Goal: Obtain resource: Download file/media

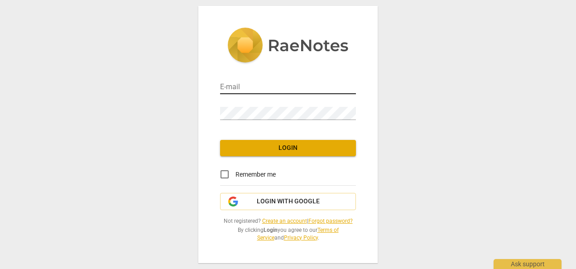
click at [334, 84] on input "email" at bounding box center [288, 87] width 136 height 13
type input "l"
type input "[EMAIL_ADDRESS][DOMAIN_NAME]"
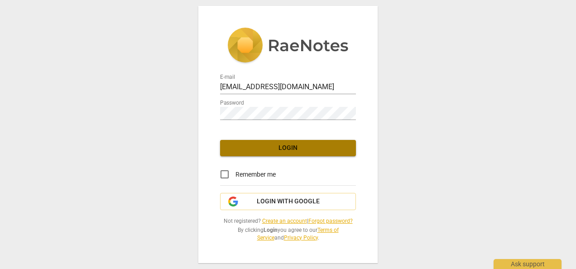
click at [297, 144] on span "Login" at bounding box center [287, 148] width 121 height 9
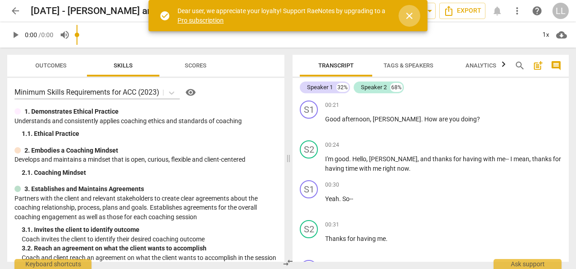
click at [410, 15] on span "close" at bounding box center [409, 15] width 11 height 11
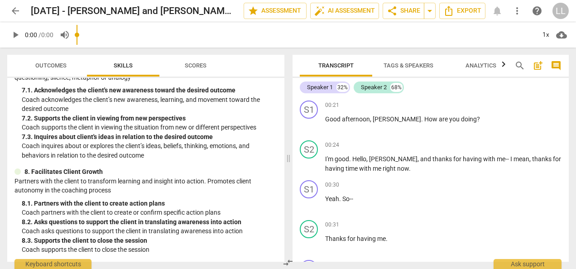
scroll to position [591, 0]
click at [455, 7] on span "Export" at bounding box center [462, 10] width 38 height 11
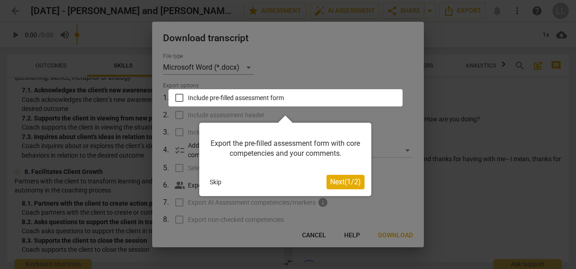
click at [216, 184] on button "Skip" at bounding box center [215, 182] width 19 height 14
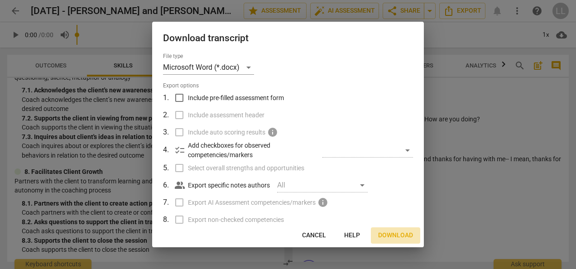
click at [392, 235] on span "Download" at bounding box center [395, 235] width 35 height 9
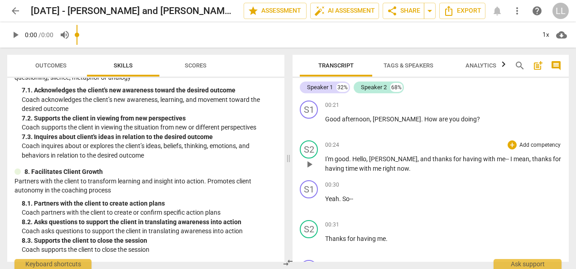
click at [456, 144] on div "00:24 + Add competency keyboard_arrow_right" at bounding box center [443, 144] width 236 height 9
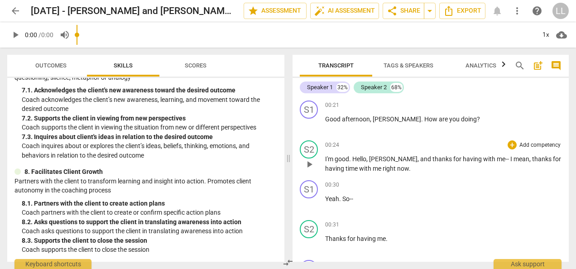
click at [456, 144] on div "00:24 + Add competency keyboard_arrow_right" at bounding box center [443, 144] width 236 height 9
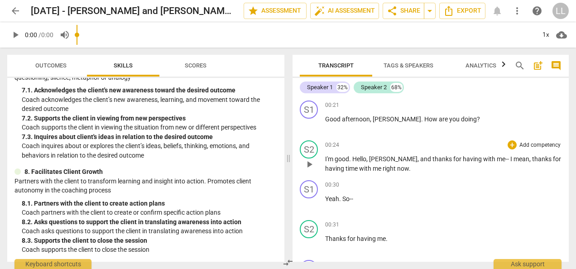
click at [456, 144] on div "00:24 + Add competency keyboard_arrow_right" at bounding box center [443, 144] width 236 height 9
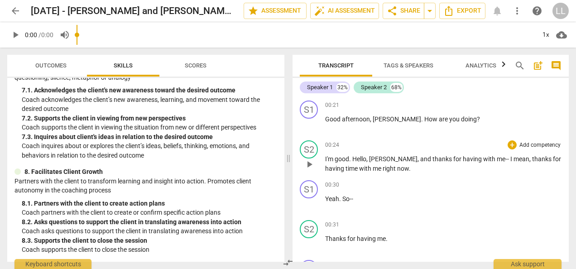
click at [456, 144] on div "00:24 + Add competency keyboard_arrow_right" at bounding box center [443, 144] width 236 height 9
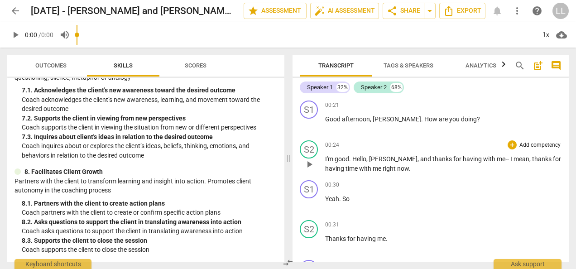
click at [456, 144] on div "00:24 + Add competency keyboard_arrow_right" at bounding box center [443, 144] width 236 height 9
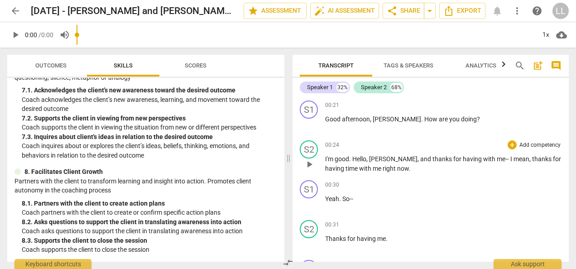
click at [456, 144] on div "00:24 + Add competency keyboard_arrow_right" at bounding box center [443, 144] width 236 height 9
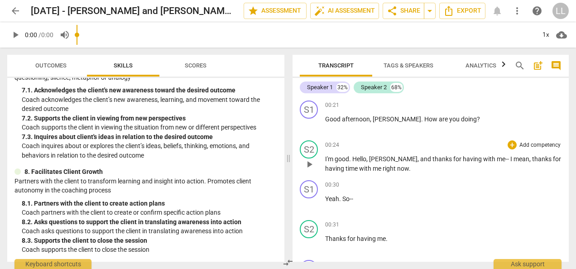
click at [456, 144] on div "00:24 + Add competency keyboard_arrow_right" at bounding box center [443, 144] width 236 height 9
drag, startPoint x: 456, startPoint y: 144, endPoint x: 395, endPoint y: 129, distance: 62.7
click at [395, 129] on div "00:21 + Add competency keyboard_arrow_right Good afternoon , [PERSON_NAME] . Ho…" at bounding box center [443, 117] width 236 height 33
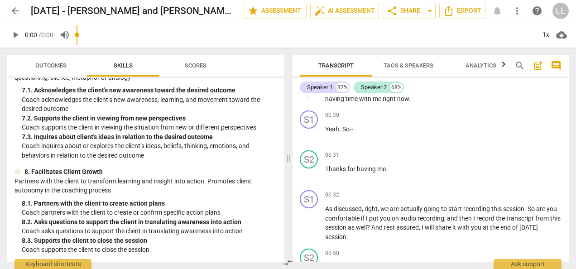
scroll to position [91, 0]
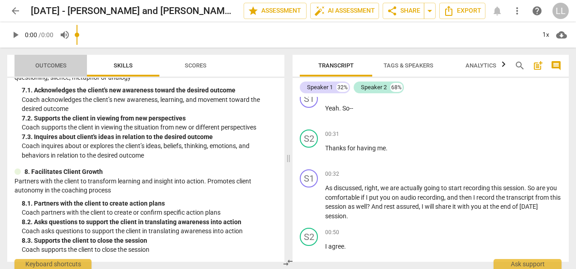
click at [47, 63] on span "Outcomes" at bounding box center [50, 65] width 31 height 7
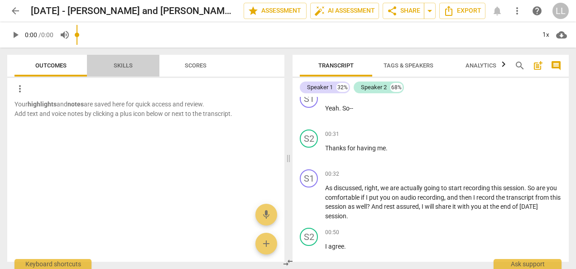
click at [127, 61] on span "Skills" at bounding box center [123, 66] width 41 height 12
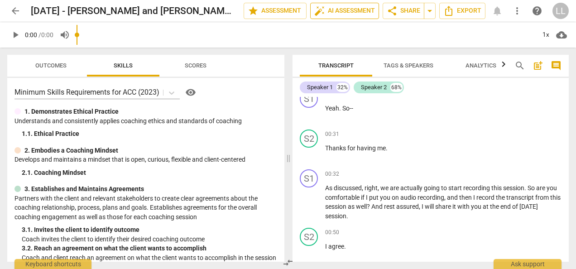
click at [339, 9] on span "auto_fix_high AI Assessment" at bounding box center [344, 10] width 61 height 11
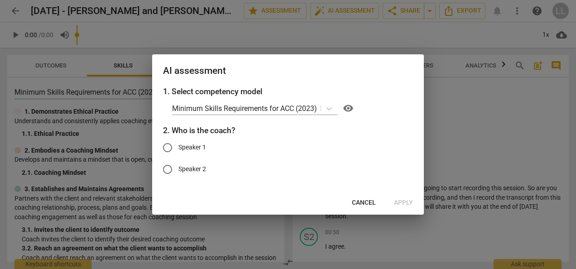
click at [370, 205] on span "Cancel" at bounding box center [364, 202] width 24 height 9
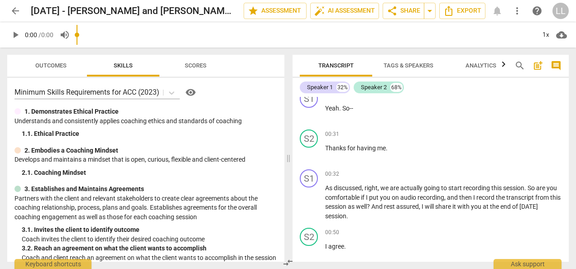
click at [434, 63] on span "Tags & Speakers" at bounding box center [409, 66] width 72 height 12
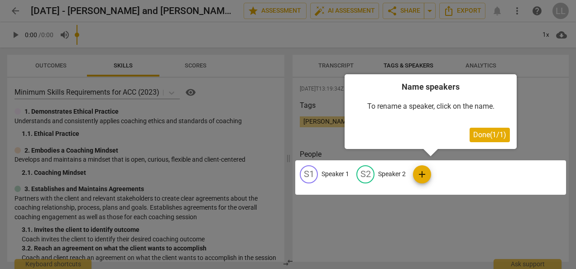
click at [479, 134] on span "Done ( 1 / 1 )" at bounding box center [489, 134] width 33 height 9
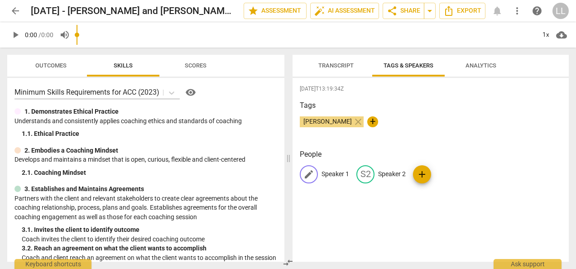
click at [329, 174] on p "Speaker 1" at bounding box center [335, 174] width 28 height 10
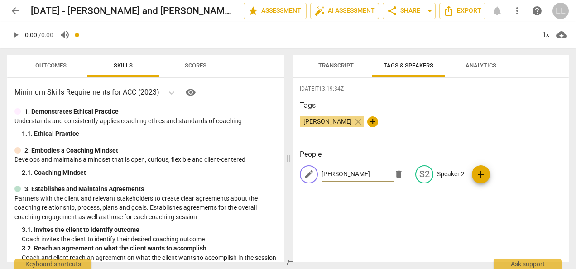
type input "[PERSON_NAME]"
click at [460, 218] on div "[DATE]T13:19:34Z Tags [PERSON_NAME] close + People edit [PERSON_NAME] delete S2…" at bounding box center [430, 170] width 276 height 184
drag, startPoint x: 460, startPoint y: 218, endPoint x: 444, endPoint y: 175, distance: 45.8
click at [444, 175] on p "Speaker 2" at bounding box center [451, 174] width 28 height 10
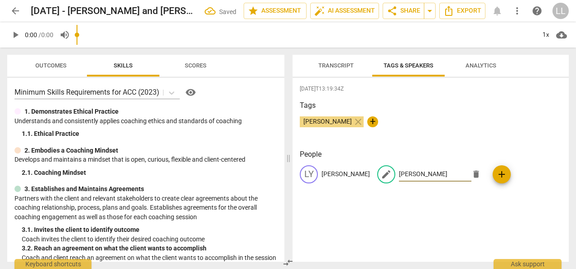
type input "[PERSON_NAME]"
click at [427, 223] on div "[DATE]T13:19:34Z Tags [PERSON_NAME] close + People [PERSON_NAME] edit [PERSON_N…" at bounding box center [430, 170] width 276 height 184
click at [328, 68] on span "Transcript" at bounding box center [335, 65] width 35 height 7
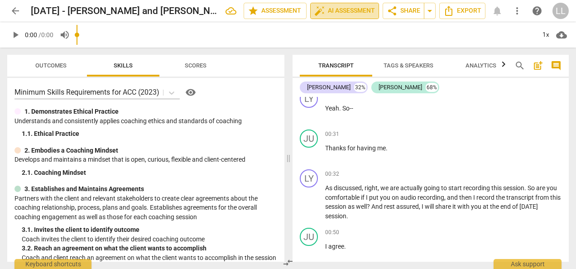
click at [342, 8] on span "auto_fix_high AI Assessment" at bounding box center [344, 10] width 61 height 11
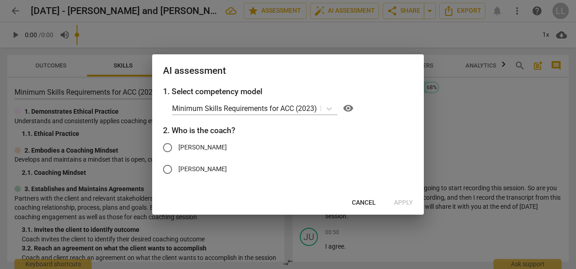
click at [182, 146] on span "[PERSON_NAME]" at bounding box center [202, 148] width 48 height 10
click at [178, 146] on input "[PERSON_NAME]" at bounding box center [168, 148] width 22 height 22
radio input "true"
click at [404, 201] on span "Apply" at bounding box center [403, 202] width 19 height 9
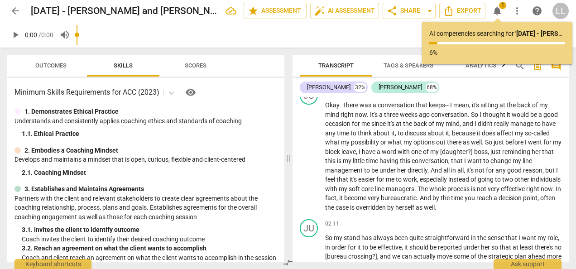
scroll to position [226, 0]
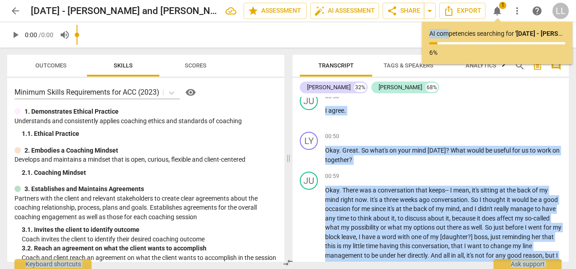
drag, startPoint x: 424, startPoint y: 39, endPoint x: 355, endPoint y: 58, distance: 71.3
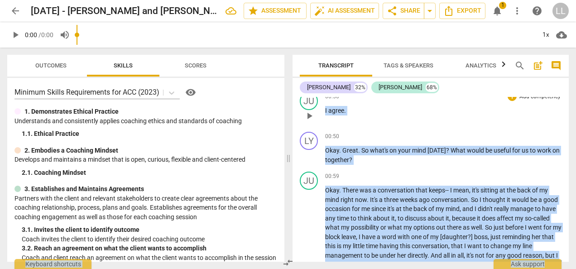
click at [442, 123] on div "00:50 + Add competency keyboard_arrow_right I agree ." at bounding box center [443, 108] width 236 height 33
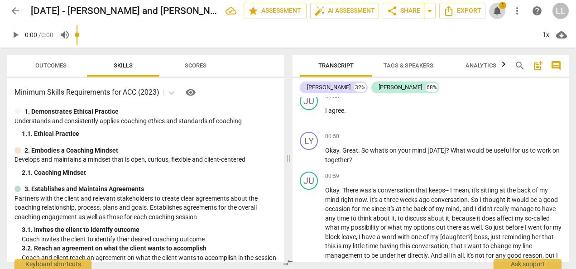
click at [498, 13] on span "notifications" at bounding box center [497, 10] width 11 height 11
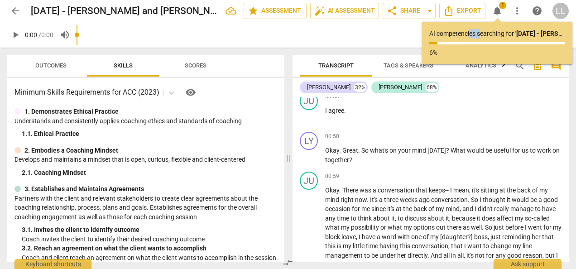
drag, startPoint x: 481, startPoint y: 25, endPoint x: 469, endPoint y: 29, distance: 12.6
click at [469, 29] on div "AI competencies searching for ' [DATE] - [PERSON_NAME] and [PERSON_NAME] S7 ' .…" at bounding box center [497, 43] width 150 height 43
click at [478, 144] on div "00:50 + Add competency keyboard_arrow_right Okay . Great . So what's on your mi…" at bounding box center [443, 148] width 236 height 33
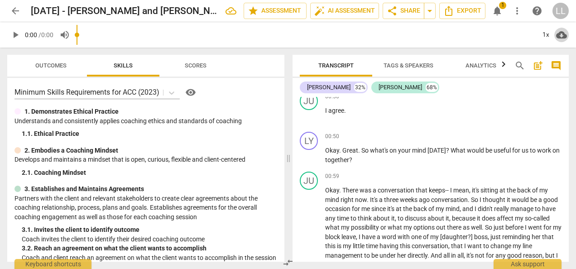
click at [562, 35] on span "cloud_download" at bounding box center [561, 34] width 11 height 11
click at [538, 31] on li "Download audio" at bounding box center [535, 35] width 67 height 22
click at [405, 130] on div "LY play_arrow pause 00:50 + Add competency keyboard_arrow_right Okay . Great . …" at bounding box center [430, 148] width 276 height 40
click at [563, 34] on span "cloud_download" at bounding box center [561, 34] width 11 height 11
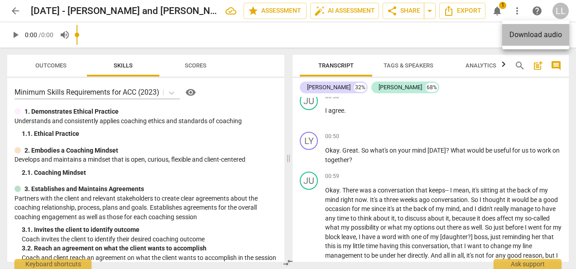
click at [538, 32] on li "Download audio" at bounding box center [535, 35] width 67 height 22
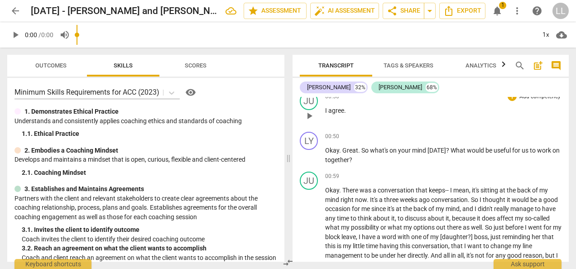
click at [406, 128] on div "JU play_arrow pause 00:50 + Add competency keyboard_arrow_right I agree ." at bounding box center [430, 108] width 276 height 40
click at [465, 8] on span "Export" at bounding box center [462, 10] width 38 height 11
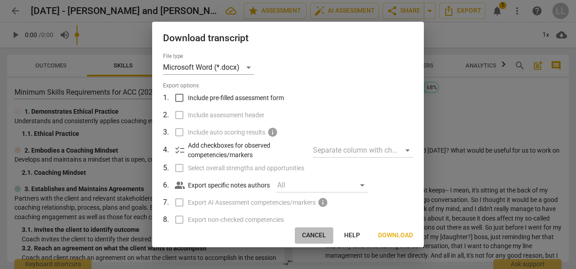
click at [315, 234] on span "Cancel" at bounding box center [314, 235] width 24 height 9
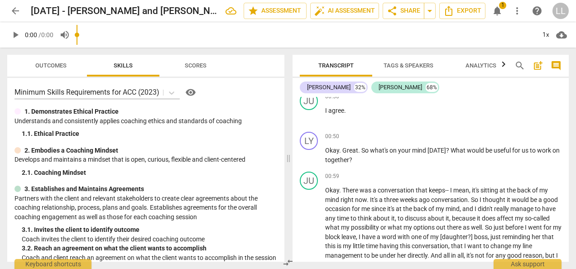
click at [495, 11] on span "notifications" at bounding box center [497, 10] width 11 height 11
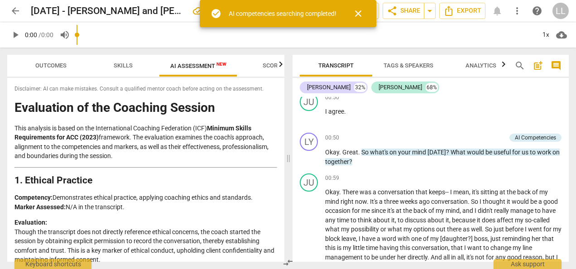
scroll to position [227, 0]
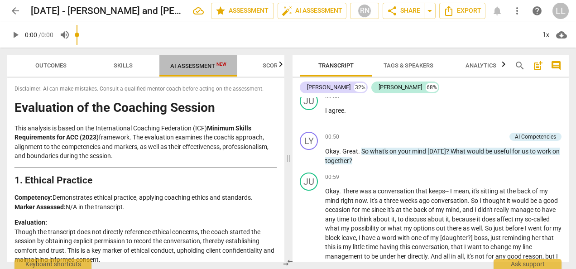
click at [184, 66] on span "AI Assessment New" at bounding box center [198, 65] width 56 height 7
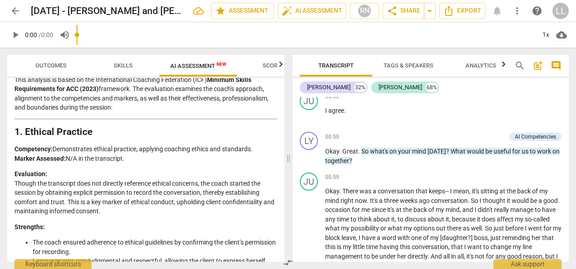
scroll to position [0, 0]
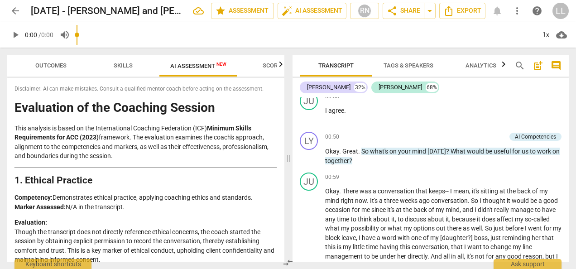
click at [271, 65] on span "Scores" at bounding box center [274, 65] width 22 height 7
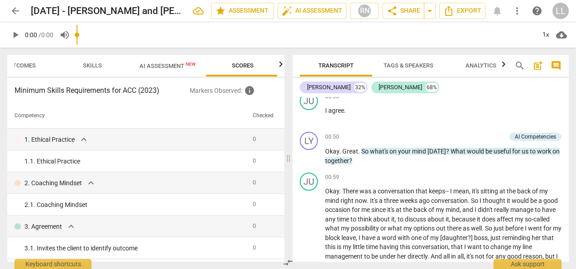
scroll to position [0, 32]
click at [186, 70] on span "AI Assessment New" at bounding box center [166, 66] width 78 height 14
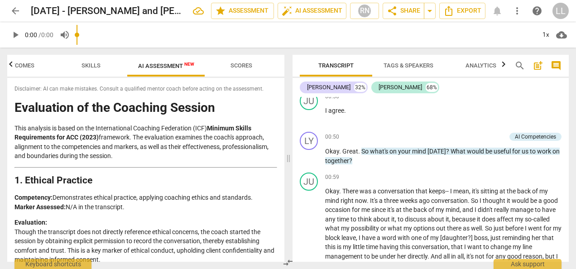
click at [25, 67] on span "Outcomes" at bounding box center [18, 65] width 31 height 7
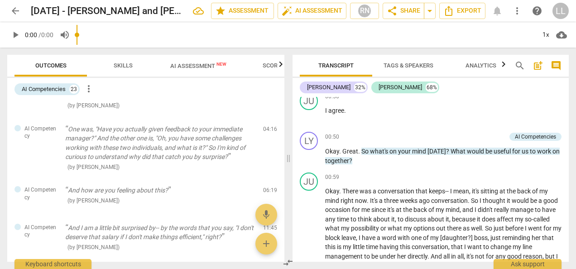
scroll to position [0, 0]
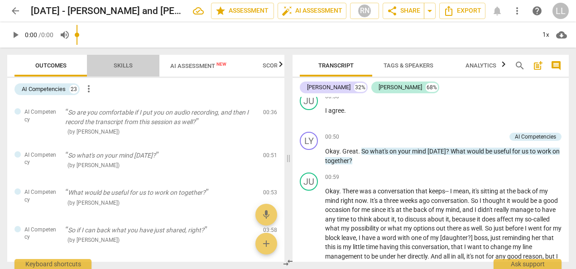
click at [127, 71] on span "Skills" at bounding box center [123, 66] width 41 height 12
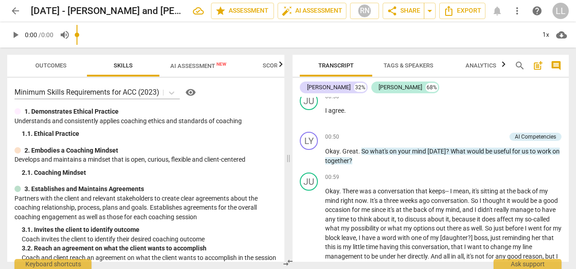
click at [54, 71] on span "Outcomes" at bounding box center [50, 66] width 53 height 12
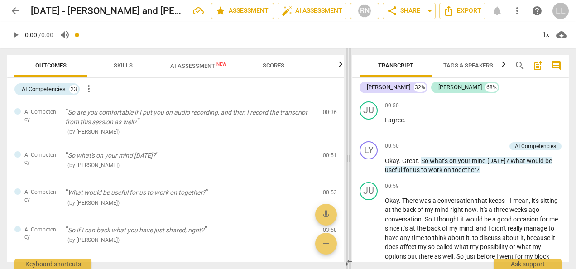
scroll to position [236, 0]
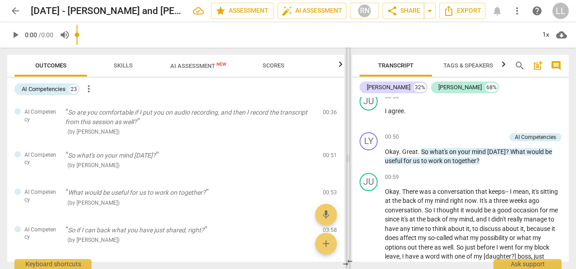
drag, startPoint x: 289, startPoint y: 248, endPoint x: 349, endPoint y: 239, distance: 60.4
click at [349, 239] on span at bounding box center [347, 158] width 5 height 221
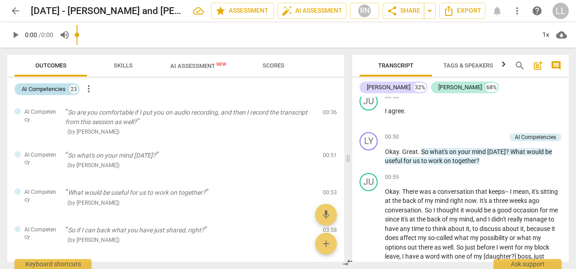
click at [55, 93] on div "AI Competencies" at bounding box center [44, 89] width 44 height 9
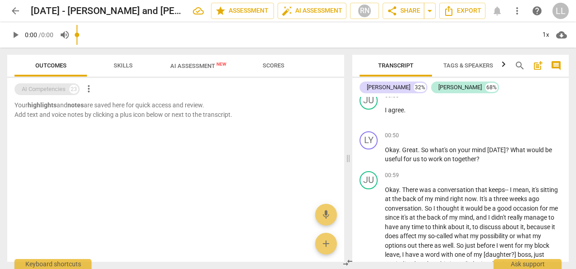
scroll to position [235, 0]
click at [55, 89] on div "AI Competencies" at bounding box center [44, 89] width 44 height 9
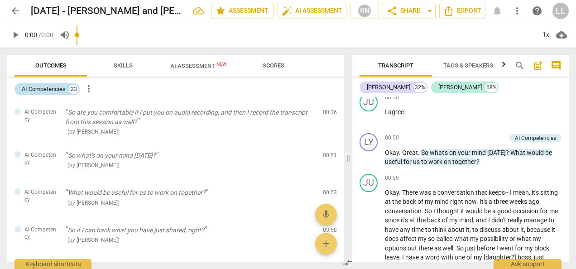
scroll to position [236, 0]
click at [50, 62] on span "Outcomes" at bounding box center [50, 65] width 31 height 7
click at [120, 65] on span "Skills" at bounding box center [123, 65] width 19 height 7
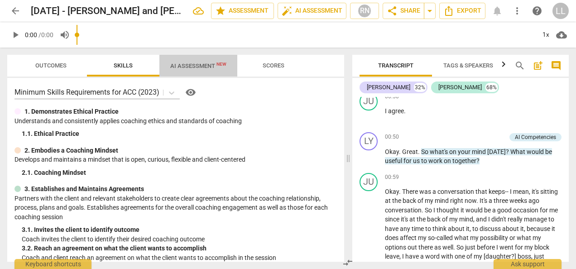
click at [189, 62] on span "AI Assessment New" at bounding box center [198, 66] width 78 height 14
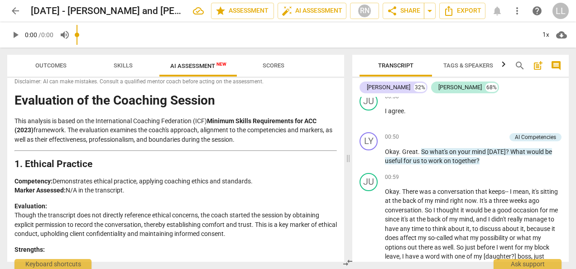
scroll to position [0, 0]
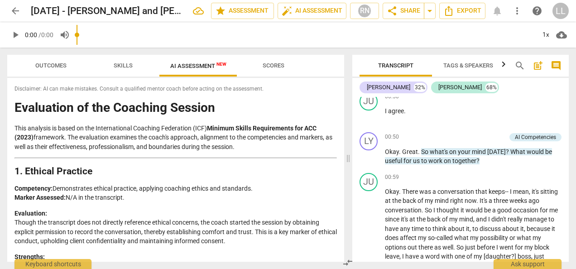
click at [276, 68] on span "Scores" at bounding box center [274, 65] width 22 height 7
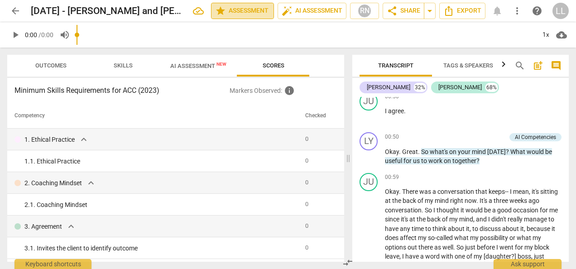
click at [238, 11] on span "star Assessment" at bounding box center [242, 10] width 55 height 11
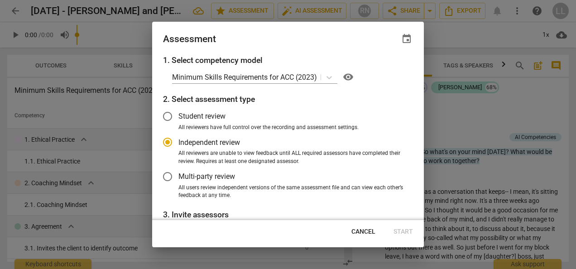
click at [365, 228] on span "Cancel" at bounding box center [363, 231] width 24 height 9
radio input "false"
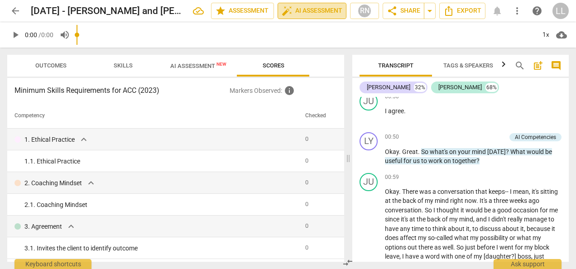
click at [310, 13] on span "auto_fix_high AI Assessment" at bounding box center [312, 10] width 61 height 11
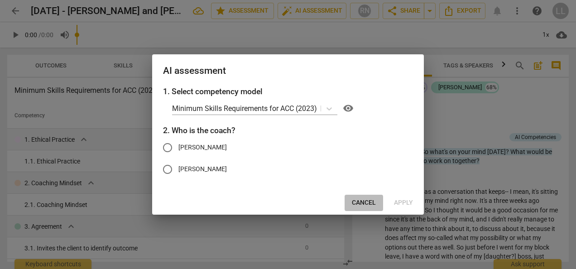
click at [359, 200] on span "Cancel" at bounding box center [364, 202] width 24 height 9
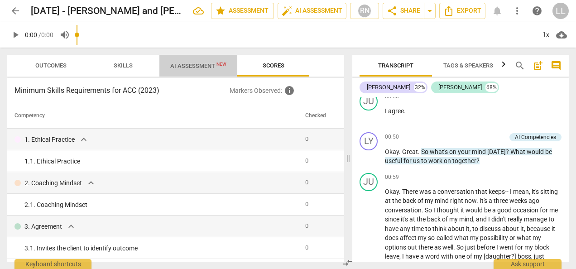
click at [201, 67] on span "AI Assessment New" at bounding box center [198, 65] width 56 height 7
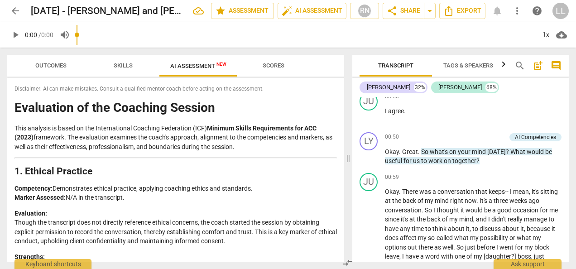
click at [261, 63] on span "Scores" at bounding box center [273, 66] width 43 height 12
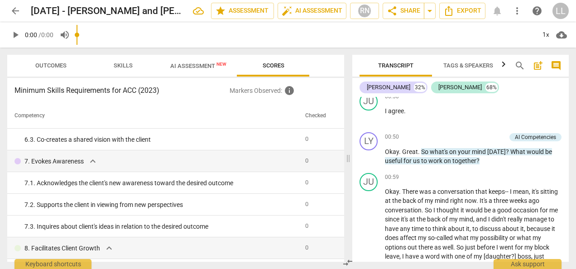
scroll to position [497, 0]
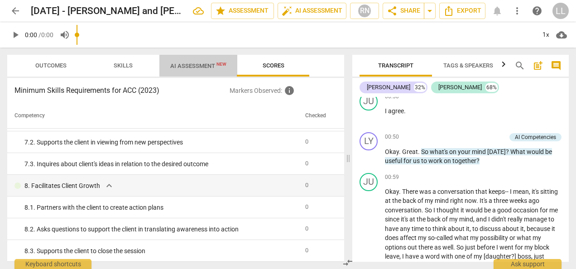
click at [206, 70] on span "AI Assessment New" at bounding box center [198, 66] width 78 height 14
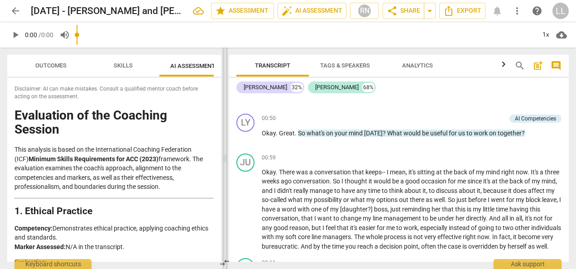
scroll to position [218, 0]
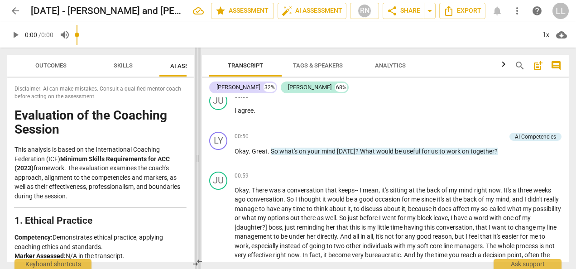
drag, startPoint x: 344, startPoint y: 157, endPoint x: 196, endPoint y: 169, distance: 148.1
click at [196, 169] on span at bounding box center [197, 158] width 5 height 221
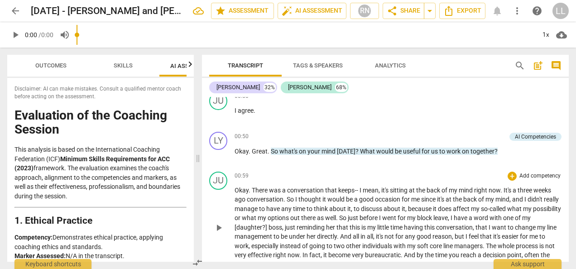
scroll to position [0, 0]
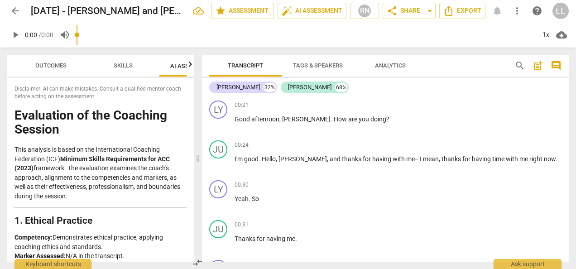
click at [389, 62] on span "Analytics" at bounding box center [390, 65] width 31 height 7
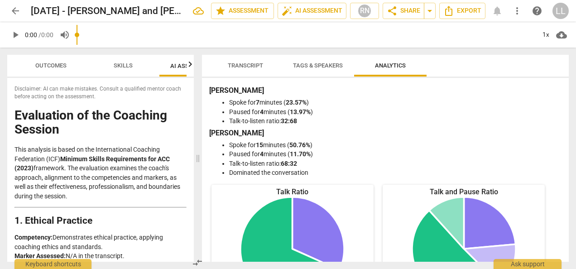
click at [247, 63] on span "Transcript" at bounding box center [245, 65] width 35 height 7
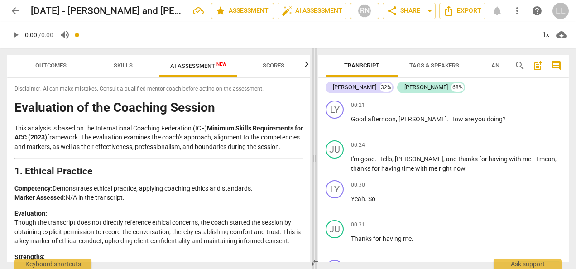
drag, startPoint x: 198, startPoint y: 158, endPoint x: 314, endPoint y: 150, distance: 116.6
click at [314, 150] on span at bounding box center [313, 158] width 5 height 221
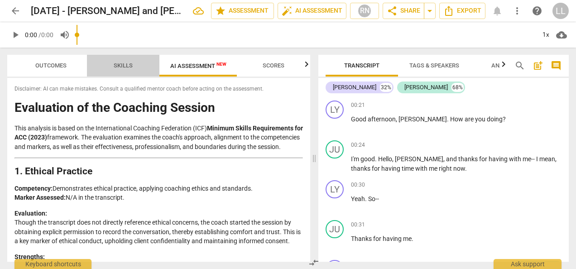
click at [126, 70] on span "Skills" at bounding box center [123, 66] width 41 height 12
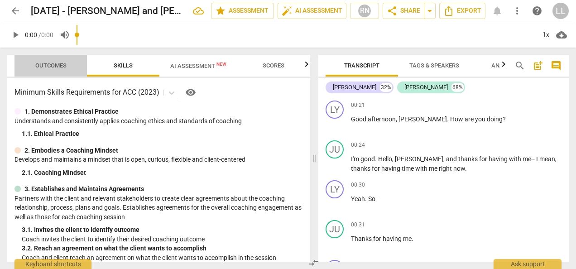
click at [45, 61] on span "Outcomes" at bounding box center [50, 66] width 53 height 12
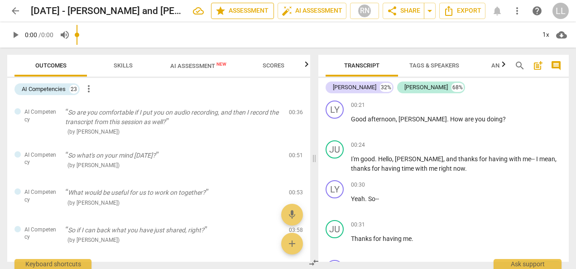
click at [256, 8] on span "star Assessment" at bounding box center [242, 10] width 55 height 11
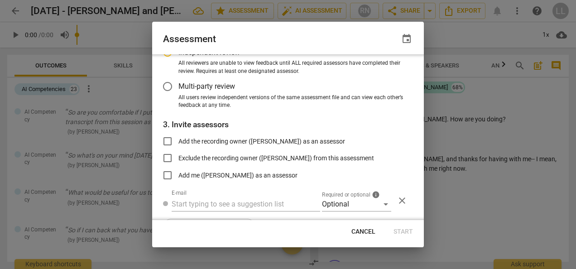
scroll to position [116, 0]
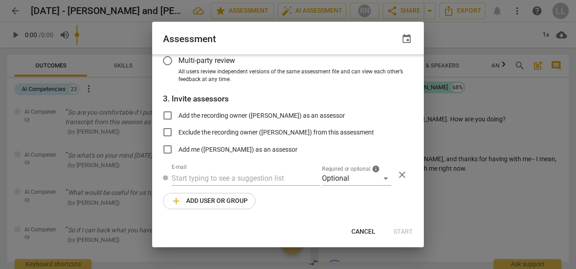
click at [368, 231] on span "Cancel" at bounding box center [363, 231] width 24 height 9
radio input "false"
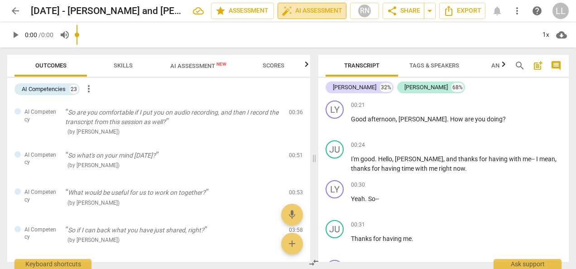
click at [310, 8] on span "auto_fix_high AI Assessment" at bounding box center [312, 10] width 61 height 11
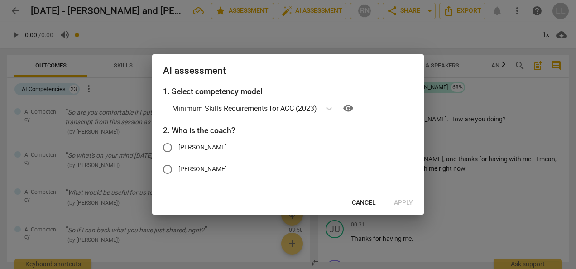
click at [368, 202] on span "Cancel" at bounding box center [364, 202] width 24 height 9
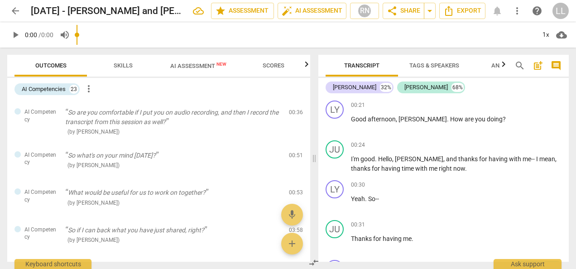
click at [517, 14] on span "more_vert" at bounding box center [517, 10] width 11 height 11
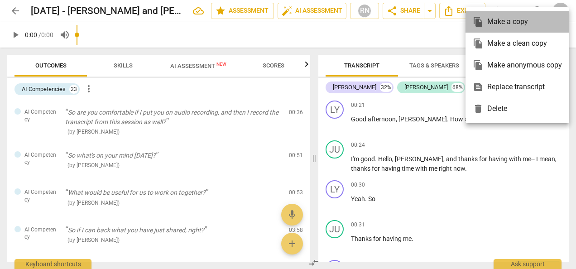
click at [503, 21] on div "file_copy Make a copy" at bounding box center [517, 22] width 89 height 22
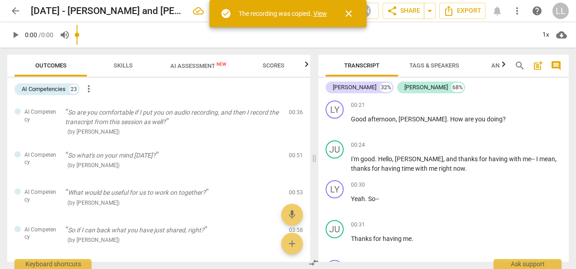
click at [321, 12] on link "View" at bounding box center [320, 13] width 14 height 7
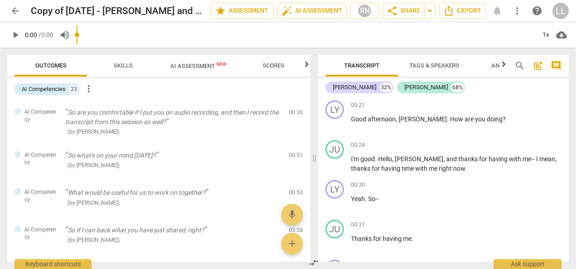
click at [517, 10] on span "more_vert" at bounding box center [517, 10] width 11 height 11
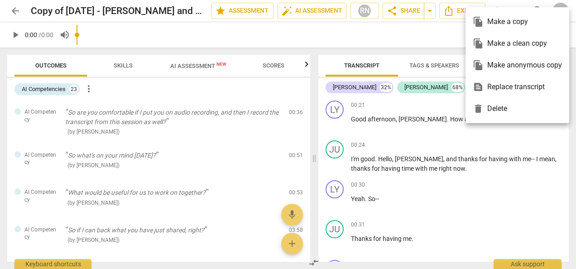
click at [532, 137] on div at bounding box center [288, 134] width 576 height 269
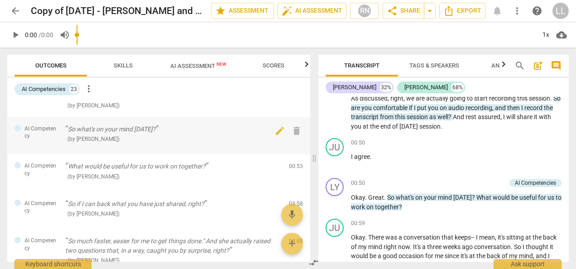
scroll to position [45, 0]
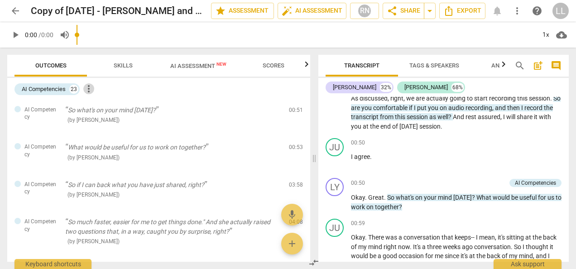
click at [89, 90] on span "more_vert" at bounding box center [88, 88] width 11 height 11
click at [52, 88] on div at bounding box center [288, 134] width 576 height 269
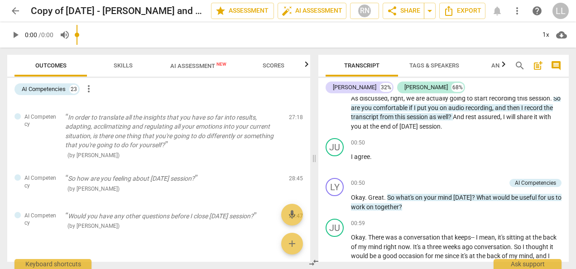
scroll to position [892, 0]
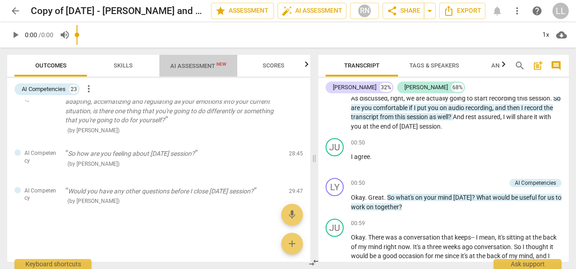
click at [182, 66] on span "AI Assessment New" at bounding box center [198, 65] width 56 height 7
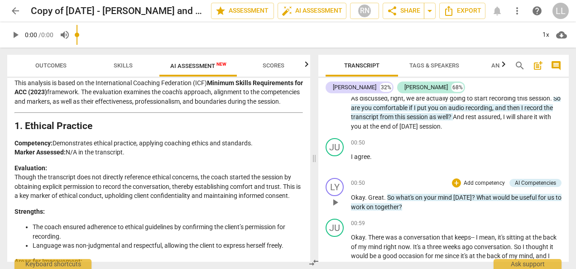
scroll to position [226, 0]
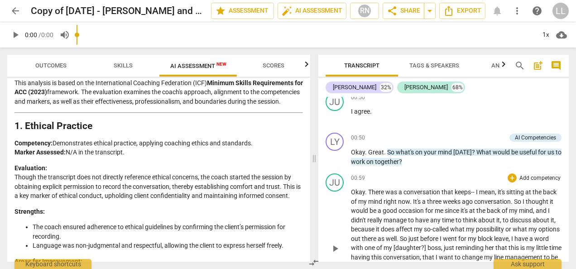
click at [420, 177] on div "00:59 + Add competency keyboard_arrow_right" at bounding box center [456, 177] width 211 height 9
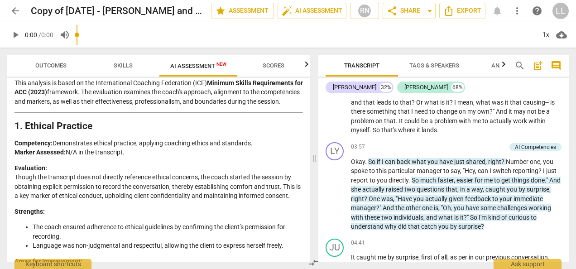
scroll to position [634, 0]
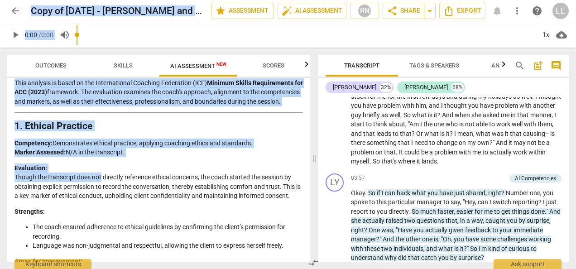
click at [132, 175] on p "Evaluation: Though the transcript does not directly reference ethical concerns,…" at bounding box center [158, 181] width 288 height 37
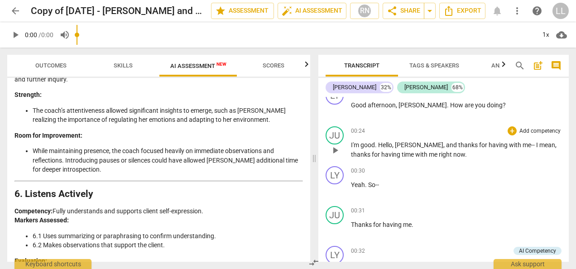
scroll to position [0, 0]
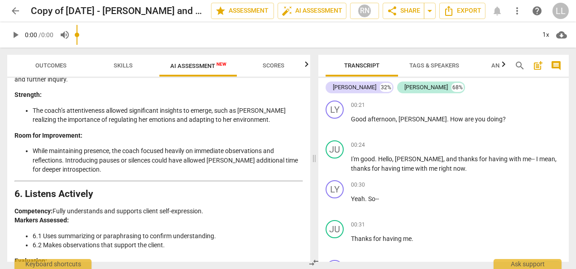
click at [270, 69] on span "Scores" at bounding box center [273, 66] width 43 height 12
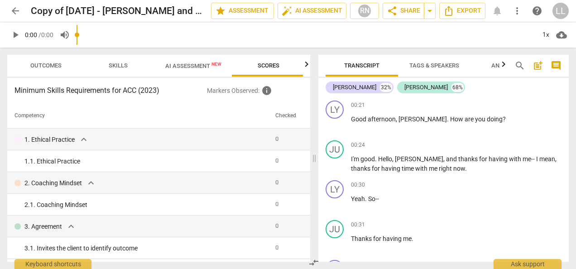
scroll to position [0, 6]
click at [189, 73] on button "AI Assessment New" at bounding box center [192, 66] width 78 height 22
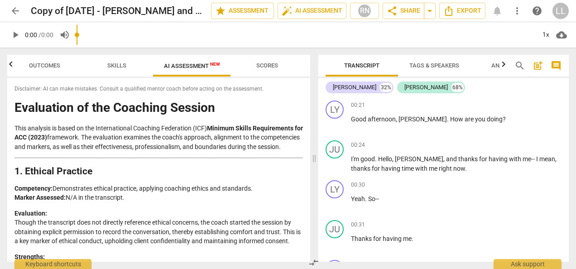
click at [118, 65] on span "Skills" at bounding box center [116, 65] width 19 height 7
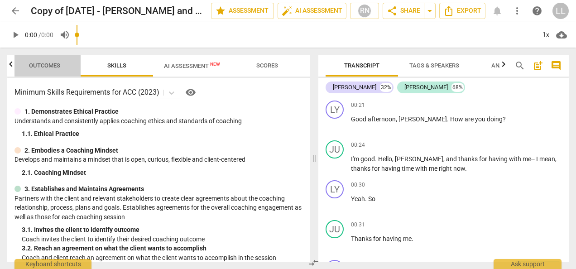
click at [56, 62] on span "Outcomes" at bounding box center [44, 65] width 31 height 7
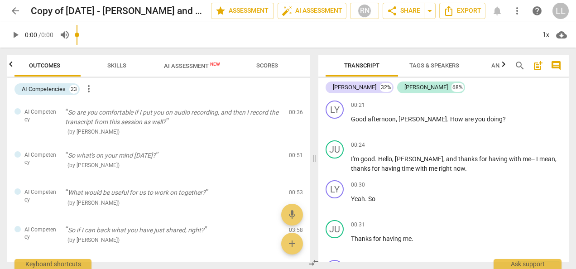
scroll to position [0, 0]
click at [89, 90] on span "more_vert" at bounding box center [88, 88] width 11 height 11
click at [172, 90] on div at bounding box center [288, 134] width 576 height 269
click at [74, 86] on div "23" at bounding box center [73, 89] width 9 height 9
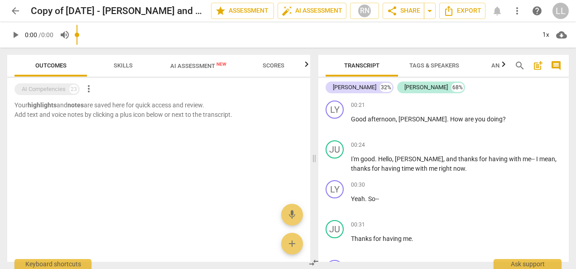
click at [105, 94] on div "AI Competencies 23 more_vert" at bounding box center [162, 88] width 296 height 15
click at [110, 95] on div "AI Competencies 23 more_vert" at bounding box center [162, 88] width 296 height 15
click at [59, 65] on span "Outcomes" at bounding box center [50, 65] width 31 height 7
click at [89, 94] on div "AI Competencies 23 more_vert" at bounding box center [162, 88] width 296 height 15
click at [120, 63] on span "Skills" at bounding box center [123, 65] width 19 height 7
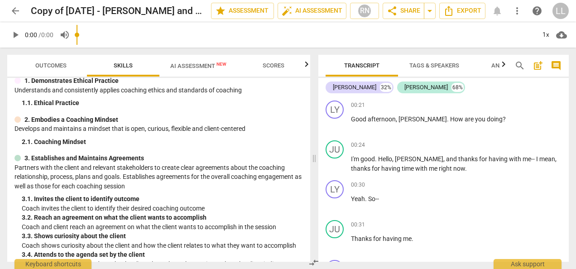
scroll to position [45, 0]
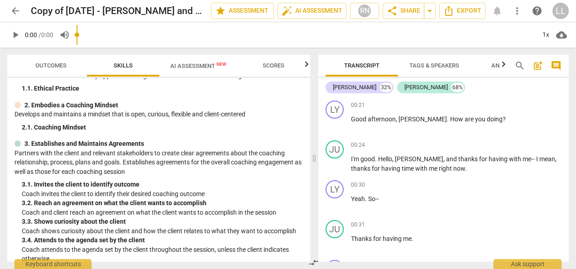
drag, startPoint x: 393, startPoint y: 75, endPoint x: 446, endPoint y: 69, distance: 53.3
click at [446, 69] on div "Transcript Tags & Speakers Analytics" at bounding box center [413, 66] width 174 height 22
click at [495, 64] on span "Analytics" at bounding box center [506, 65] width 31 height 7
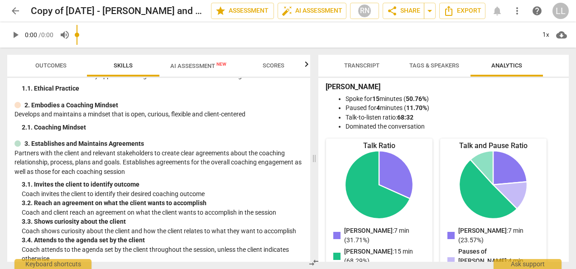
scroll to position [0, 0]
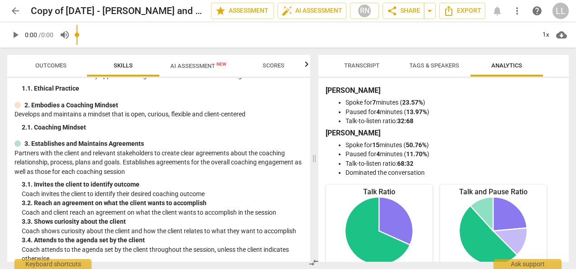
click at [435, 66] on span "Tags & Speakers" at bounding box center [434, 65] width 50 height 7
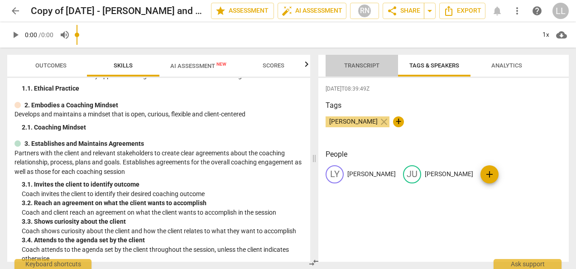
click at [359, 65] on span "Transcript" at bounding box center [361, 65] width 35 height 7
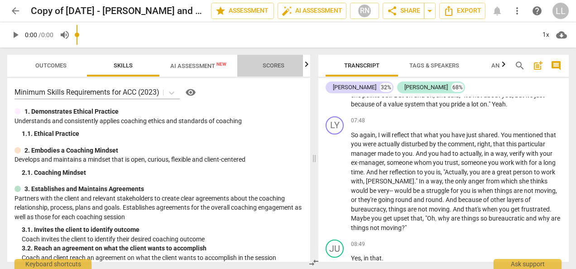
click at [280, 67] on span "Scores" at bounding box center [274, 65] width 22 height 7
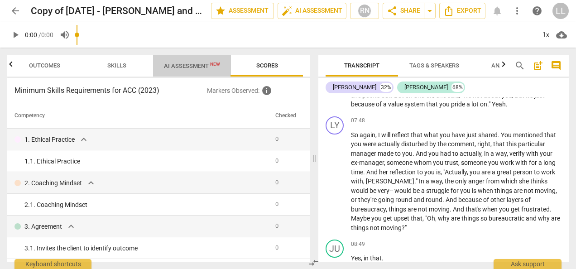
click at [201, 70] on span "AI Assessment New" at bounding box center [192, 66] width 78 height 14
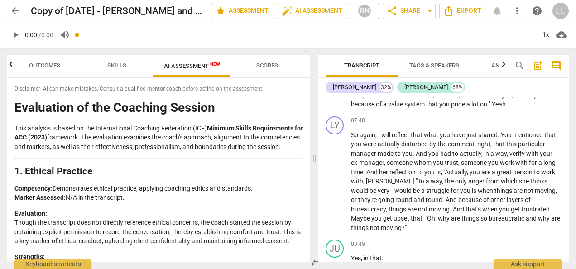
click at [516, 14] on span "more_vert" at bounding box center [517, 10] width 11 height 11
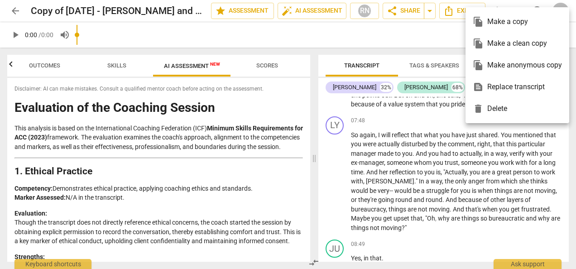
click at [158, 89] on div at bounding box center [288, 134] width 576 height 269
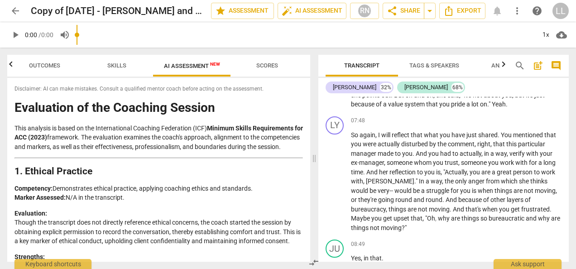
click at [265, 66] on span "Scores" at bounding box center [267, 65] width 22 height 7
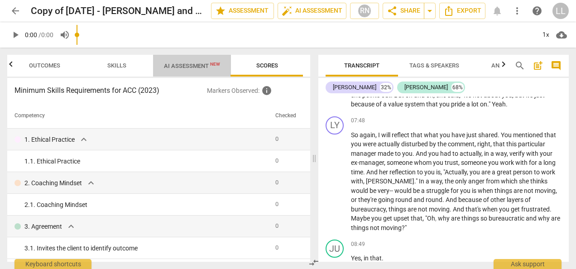
click at [191, 62] on span "AI Assessment New" at bounding box center [192, 66] width 78 height 14
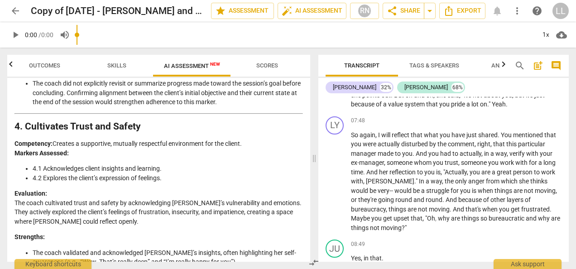
scroll to position [724, 0]
